Goal: Navigation & Orientation: Find specific page/section

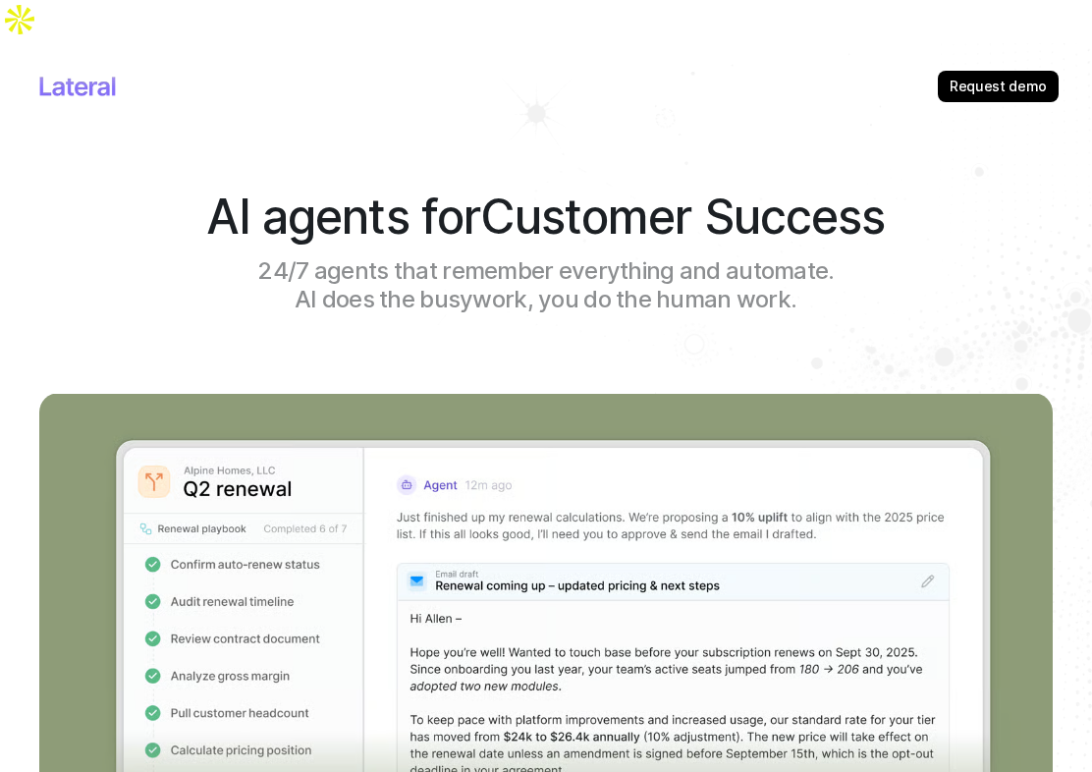
drag, startPoint x: 844, startPoint y: 37, endPoint x: 887, endPoint y: 37, distance: 43.2
click at [845, 43] on nav "Request demo" at bounding box center [546, 115] width 1014 height 145
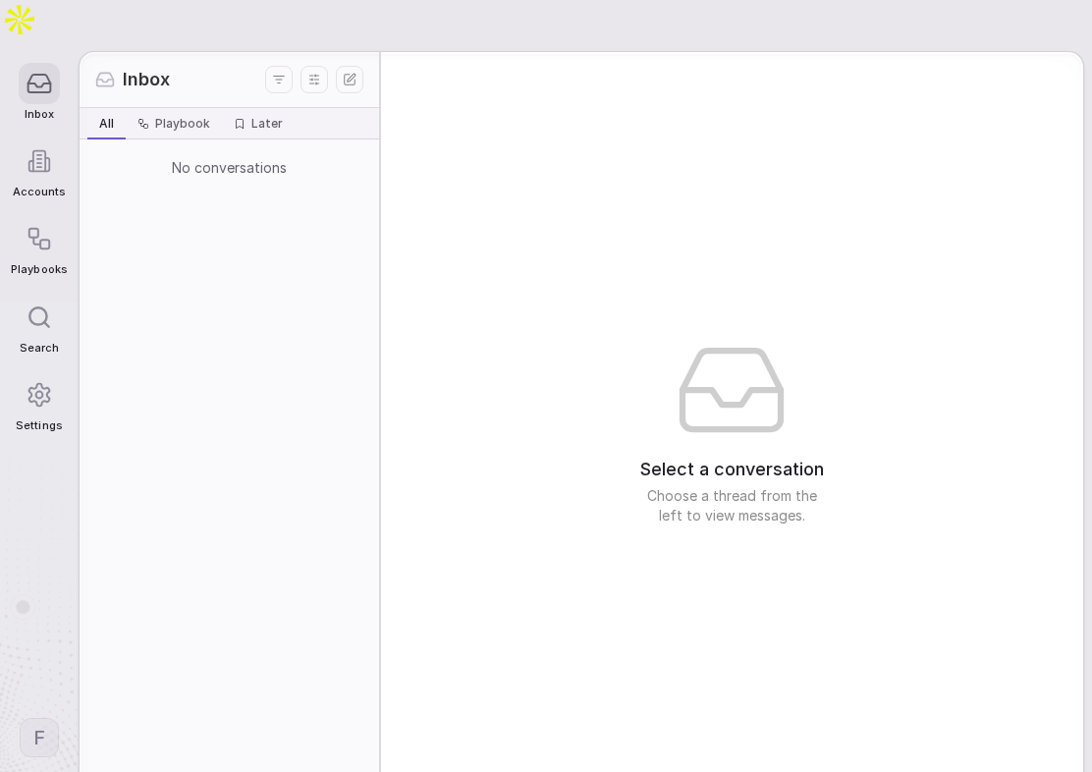
click at [48, 140] on div at bounding box center [39, 160] width 41 height 41
